Goal: Find specific page/section: Find specific page/section

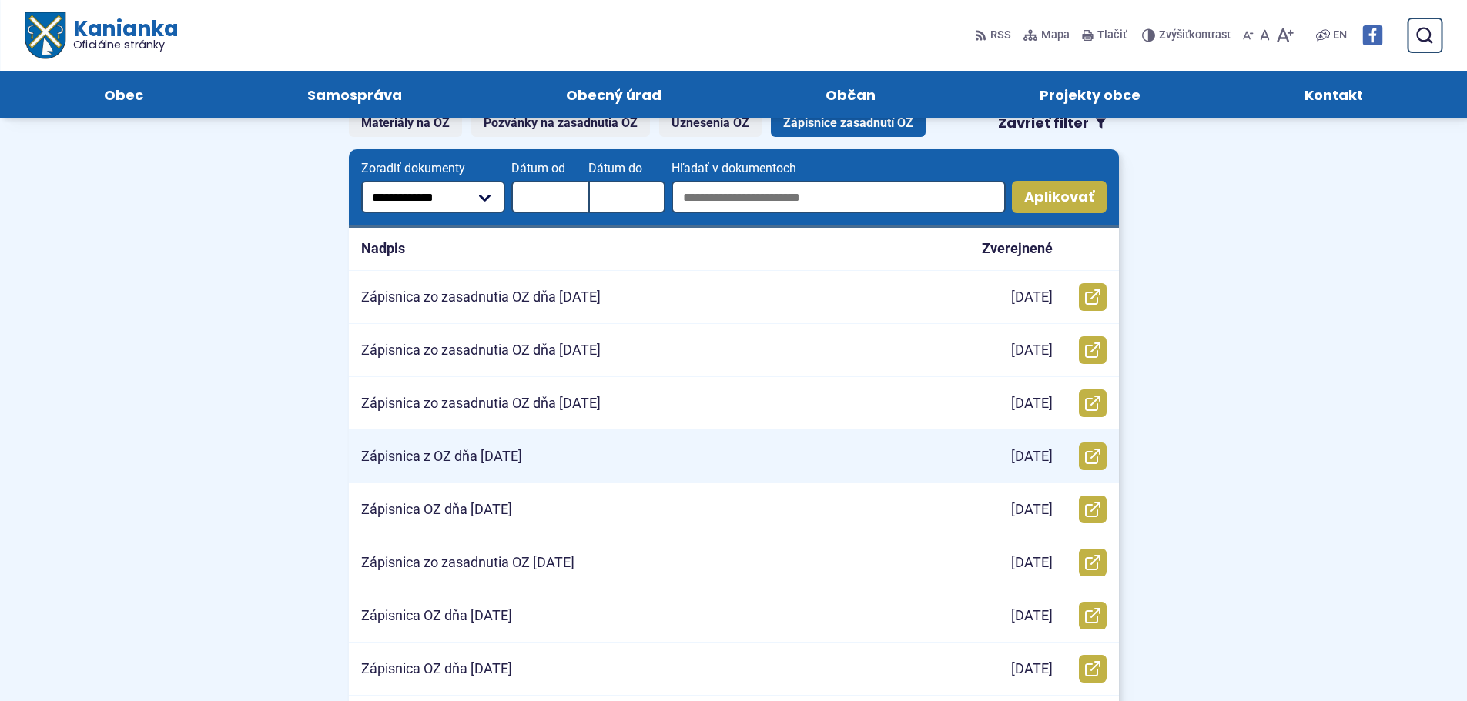
scroll to position [231, 0]
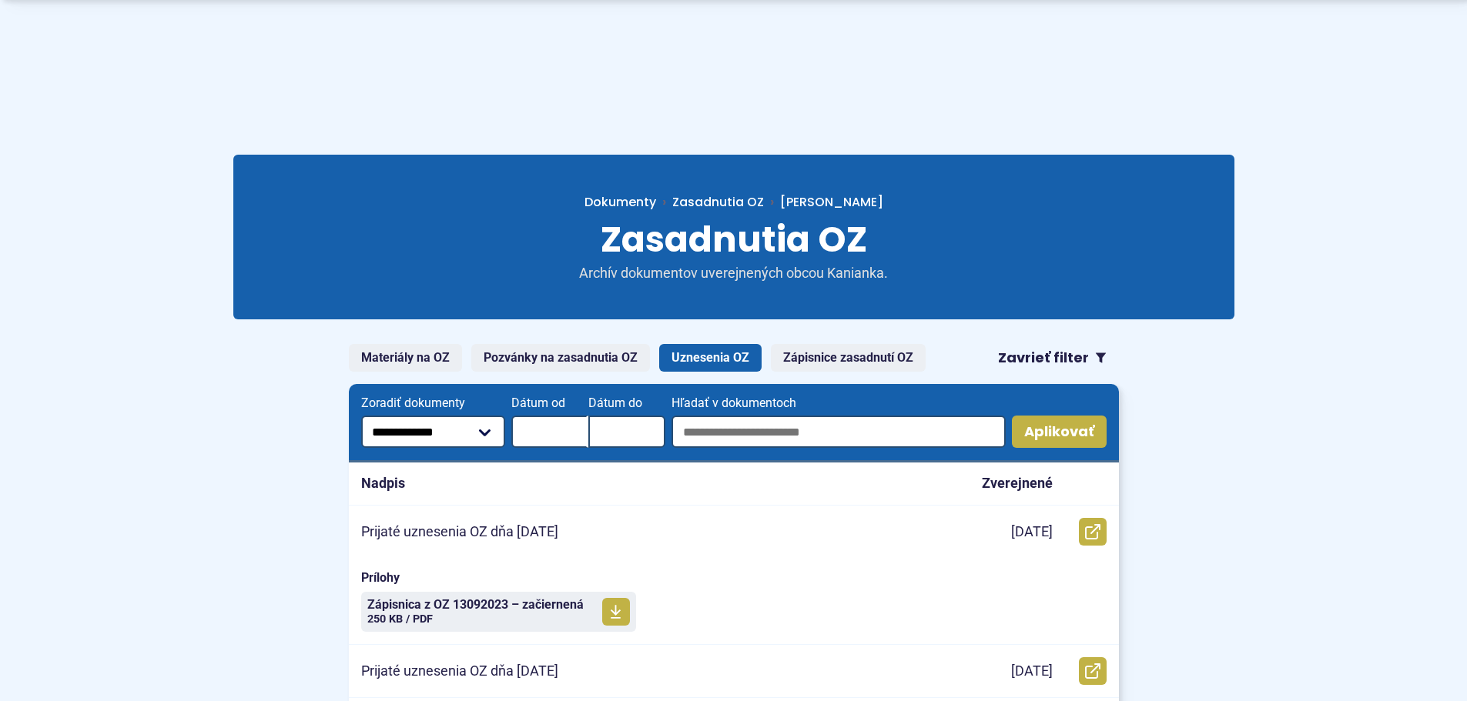
scroll to position [231, 0]
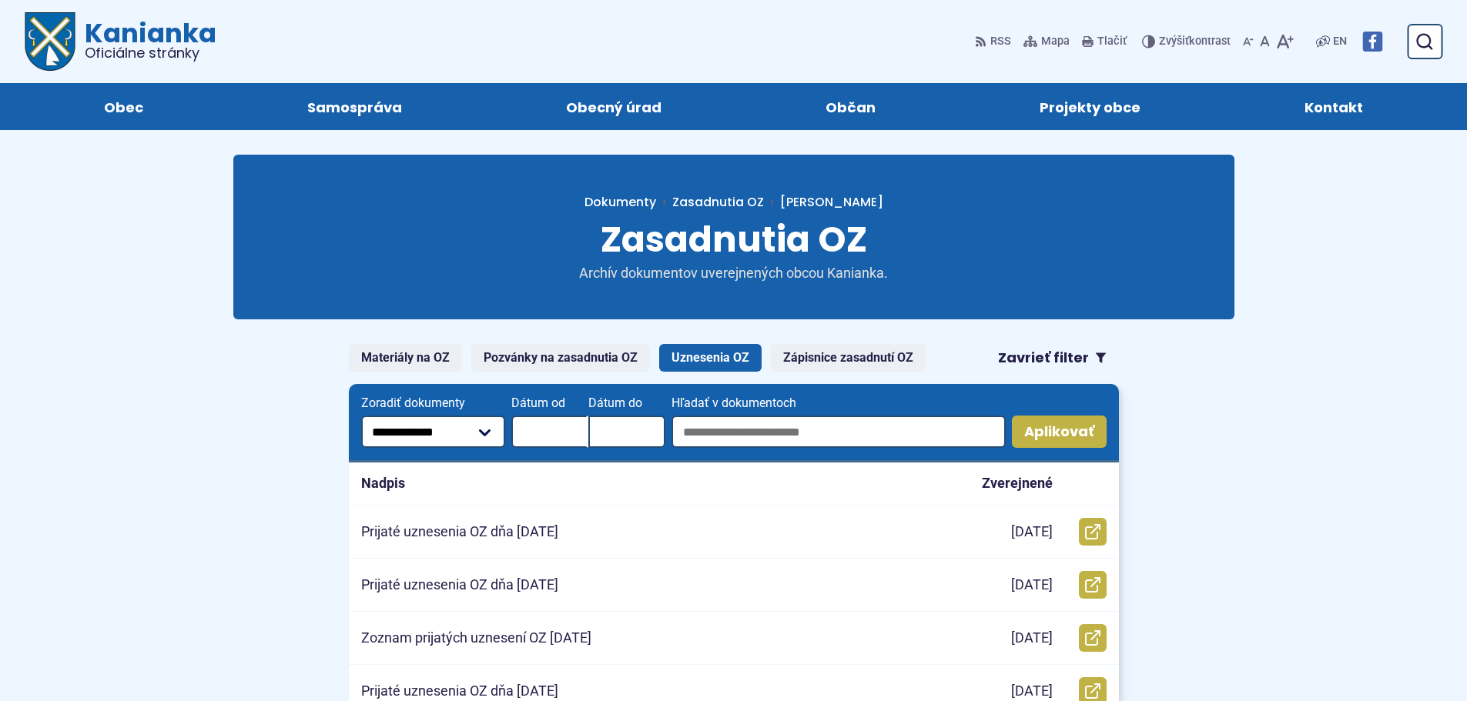
scroll to position [231, 0]
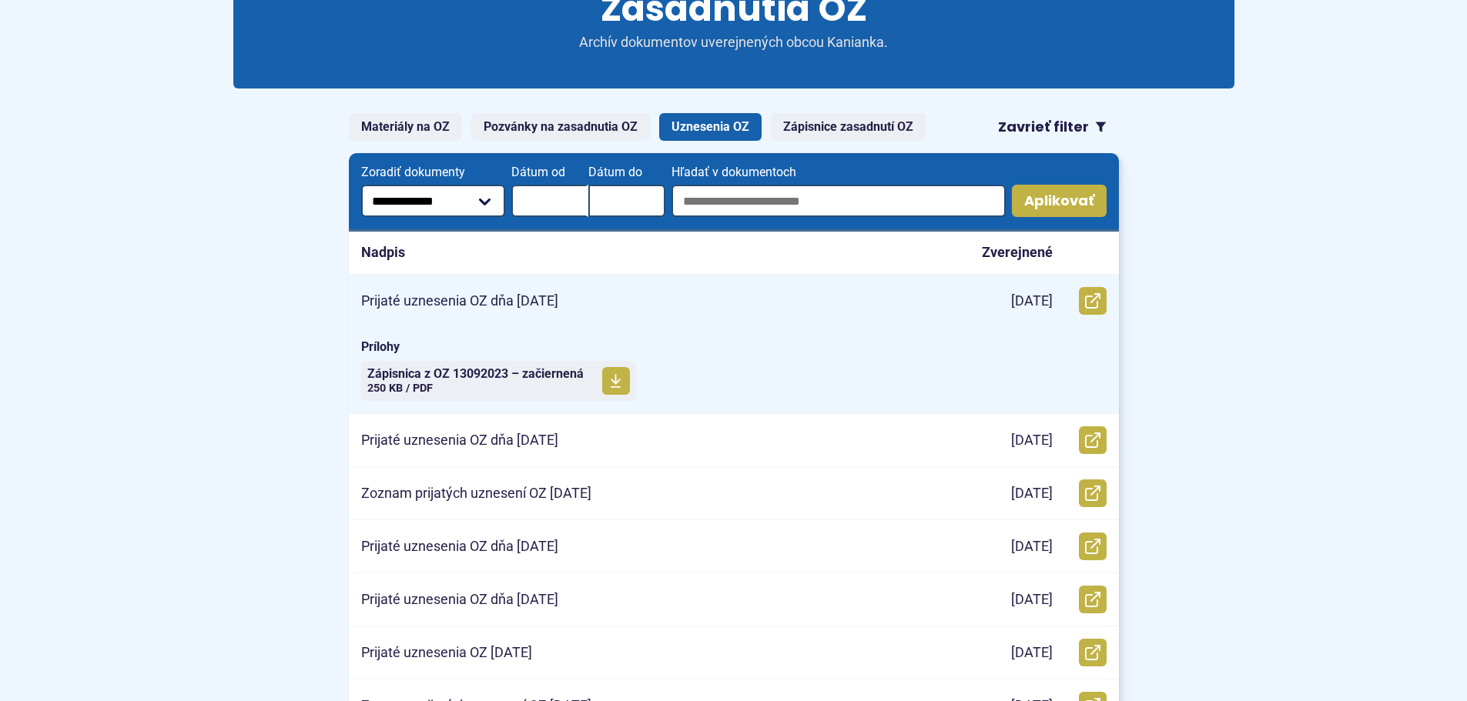
click at [1057, 305] on div "[DATE]" at bounding box center [1006, 301] width 115 height 52
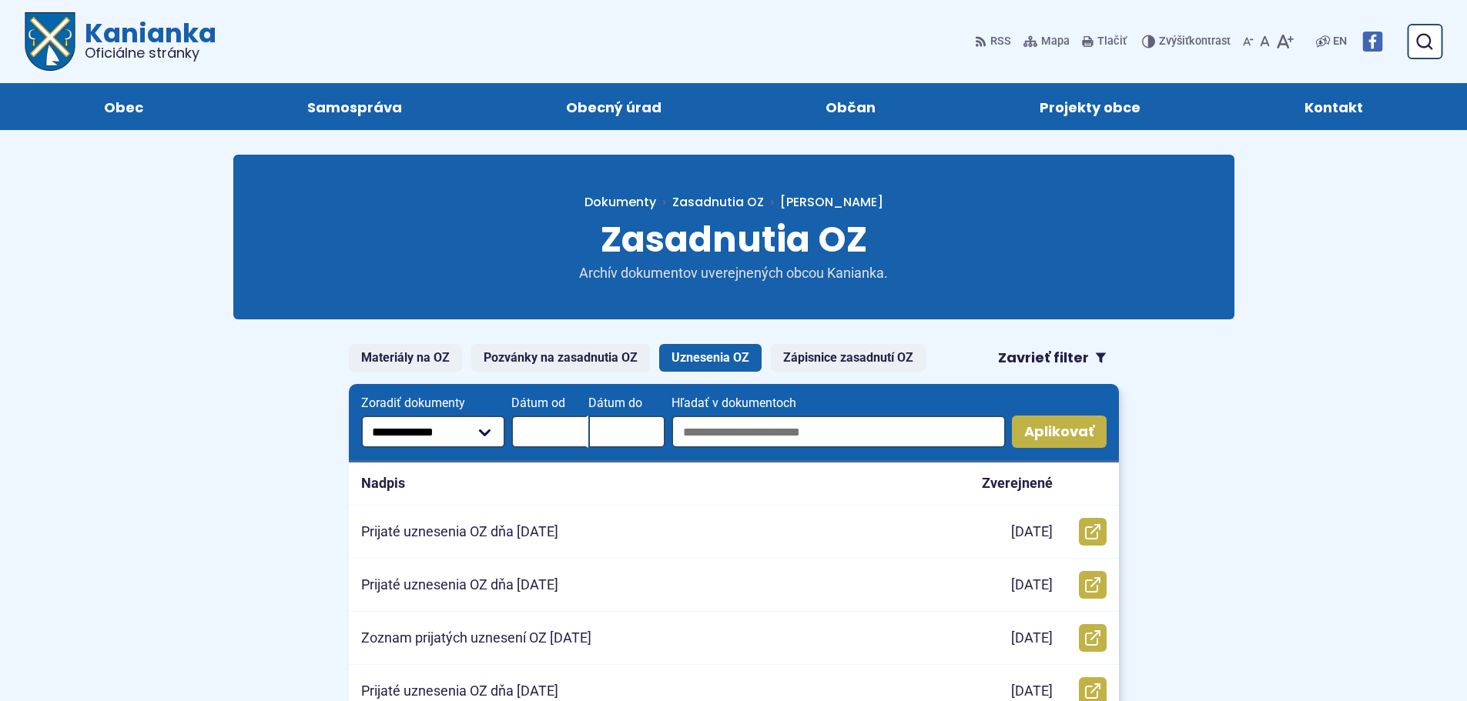
scroll to position [231, 0]
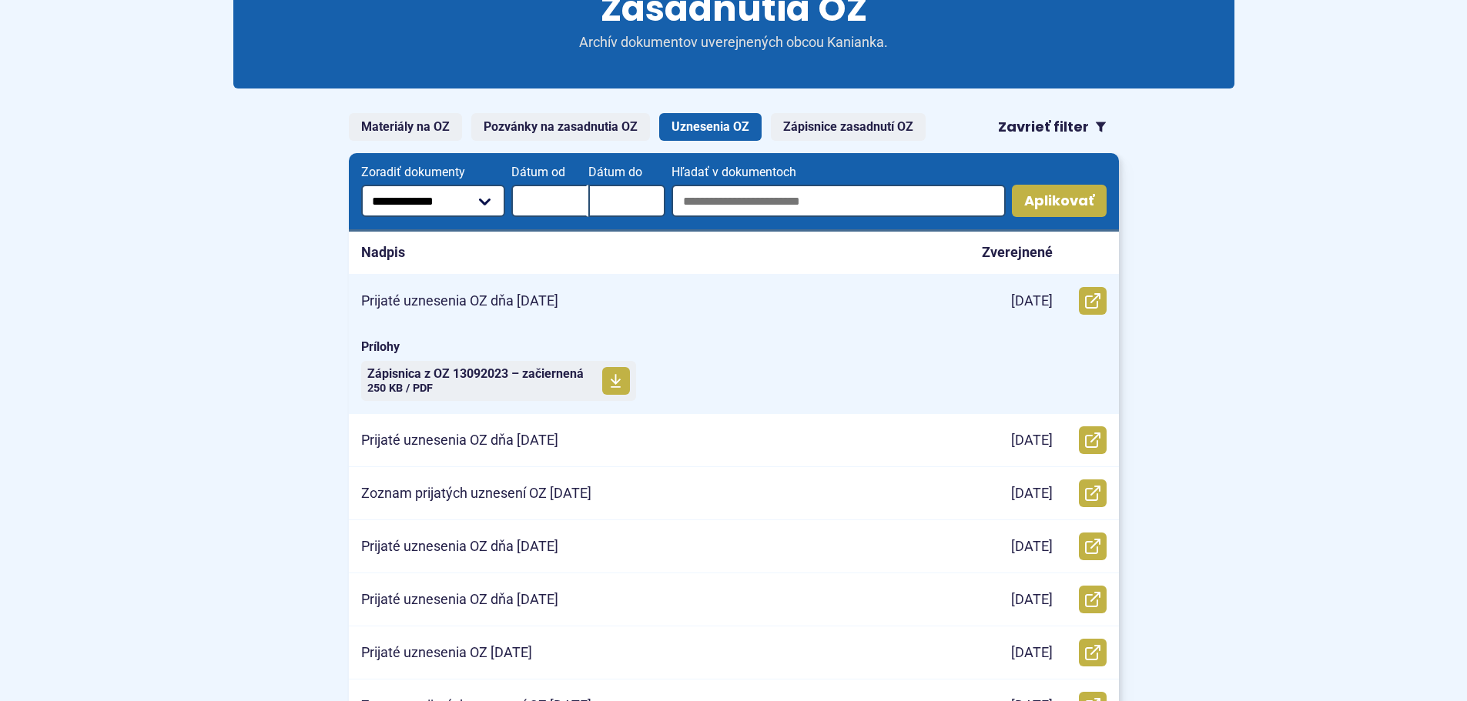
click at [682, 292] on div "Prijaté uznesenia OZ dňa [DATE]" at bounding box center [649, 301] width 601 height 52
